Goal: Obtain resource: Obtain resource

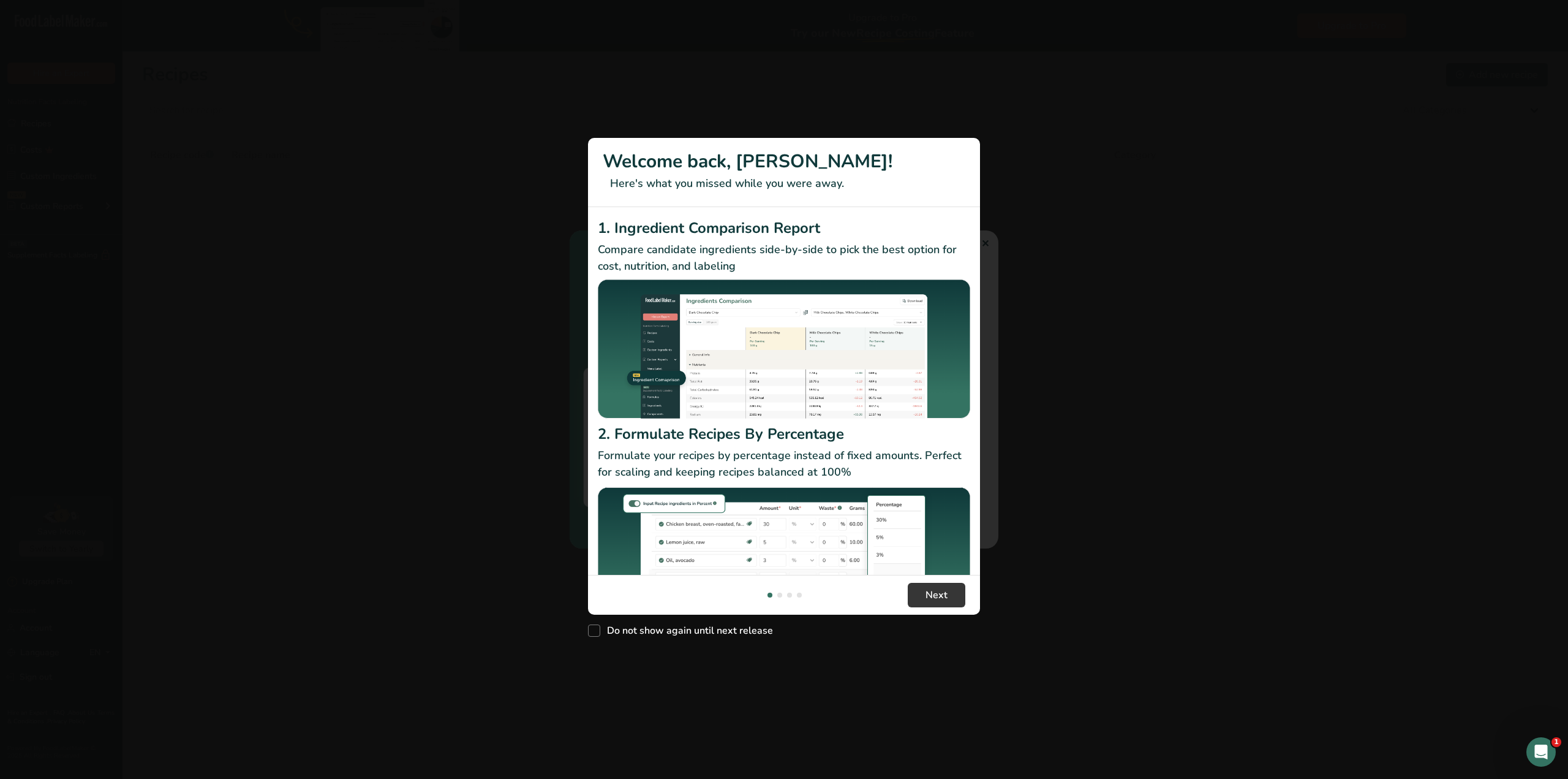
click at [984, 242] on div "New Features" at bounding box center [784, 389] width 1568 height 779
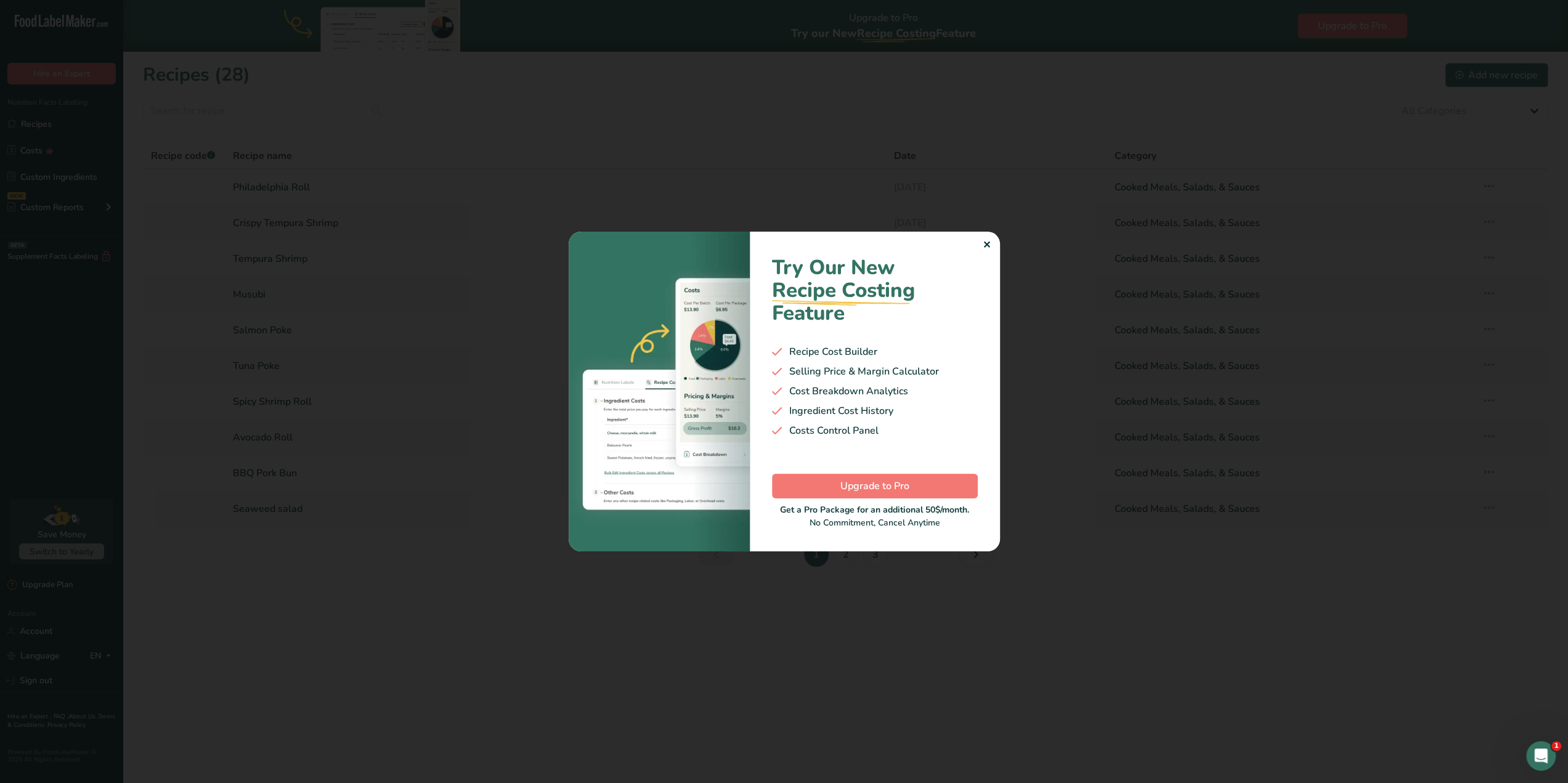
click at [987, 244] on div "✕" at bounding box center [987, 245] width 8 height 15
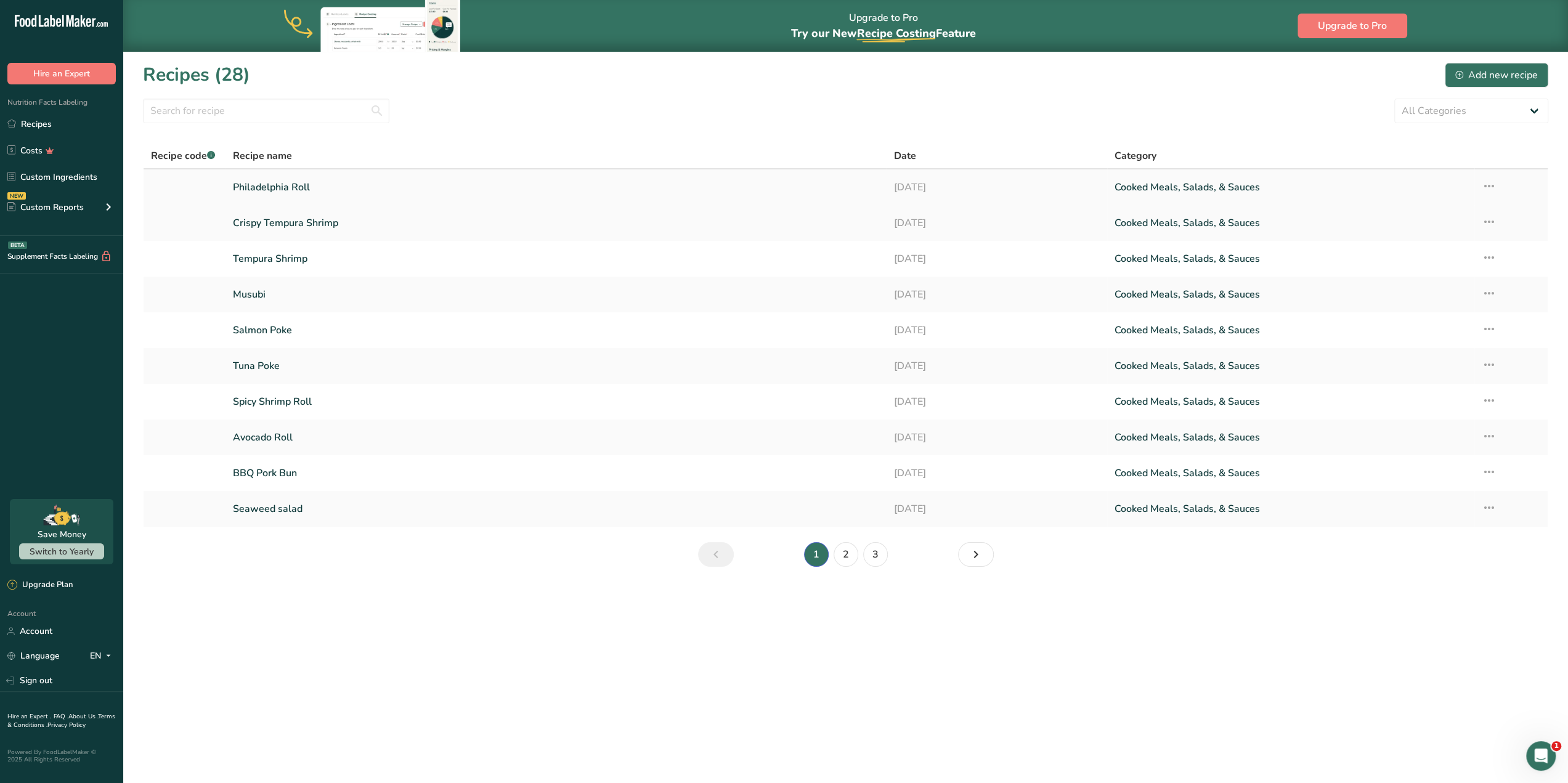
click at [454, 190] on link "Philadelphia Roll" at bounding box center [556, 187] width 647 height 26
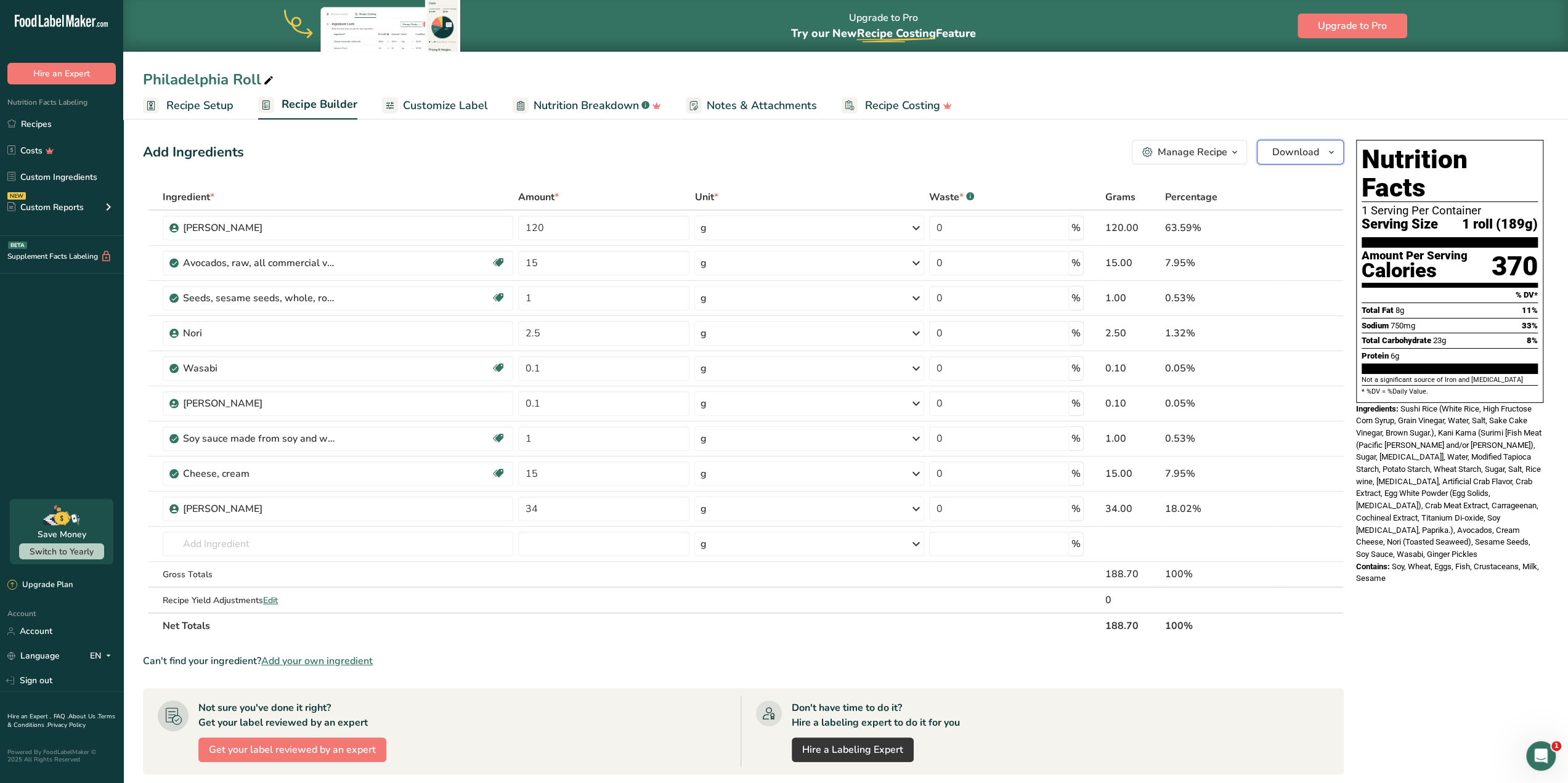
click at [1315, 150] on span "Download" at bounding box center [1296, 153] width 47 height 15
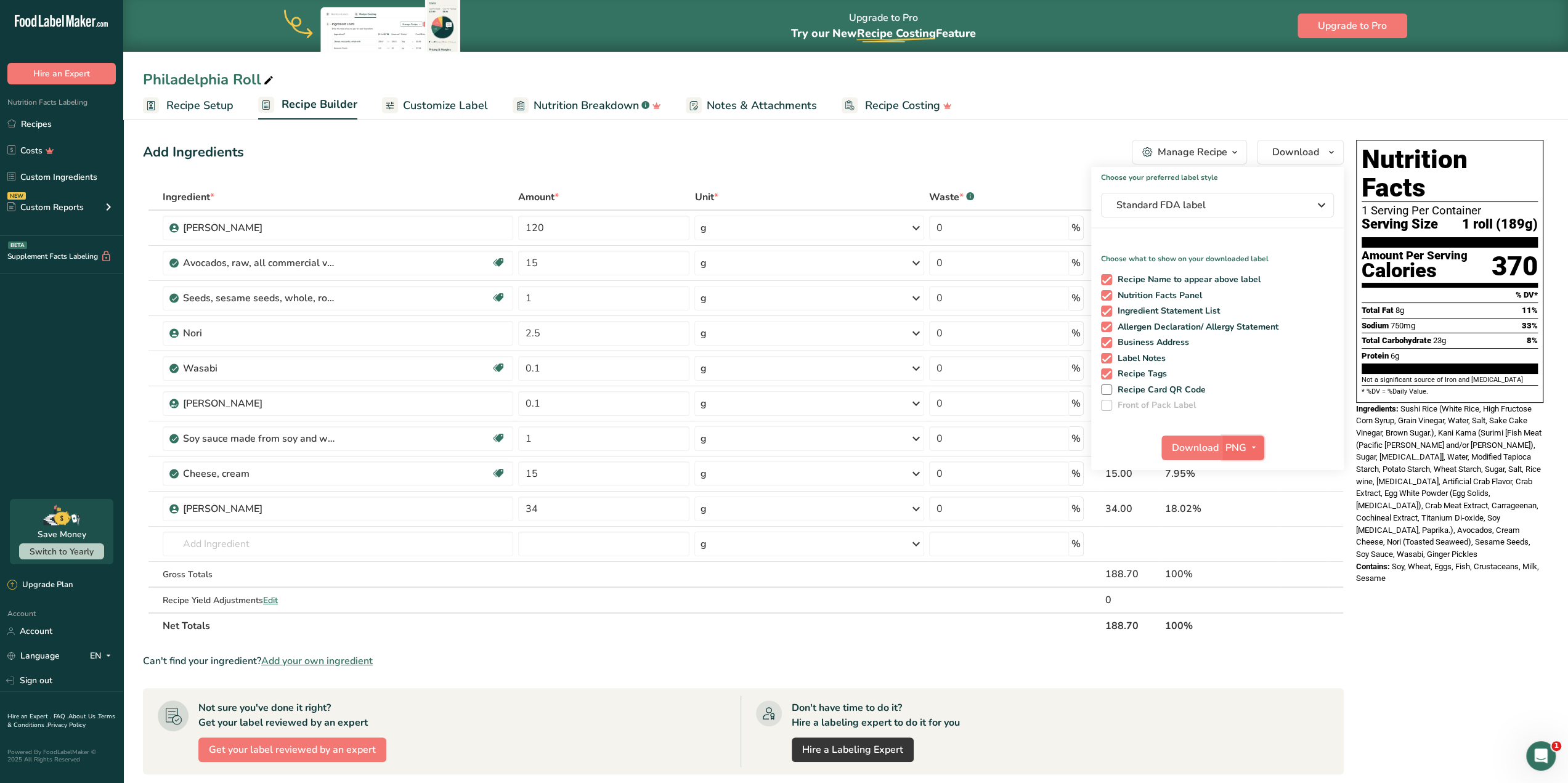
click at [1254, 454] on icon "button" at bounding box center [1254, 448] width 10 height 15
